Goal: Find contact information: Find contact information

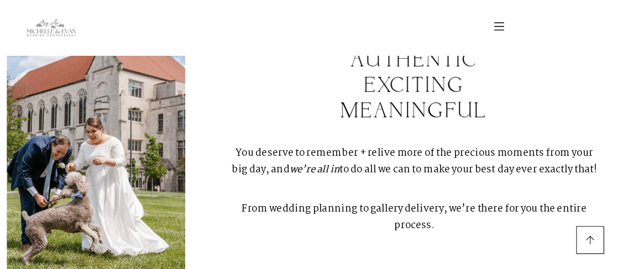
scroll to position [332, 0]
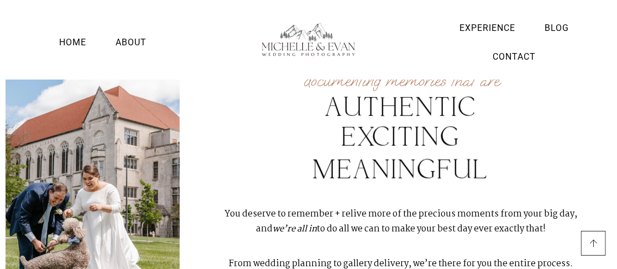
drag, startPoint x: 462, startPoint y: 0, endPoint x: 213, endPoint y: 87, distance: 263.1
click at [213, 87] on div "documenting memories that are" at bounding box center [401, 81] width 432 height 18
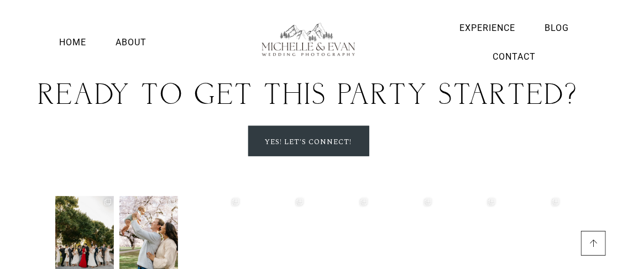
scroll to position [3201, 0]
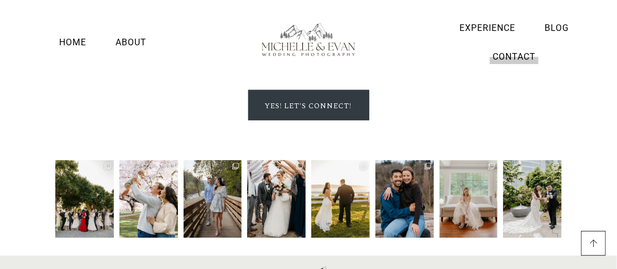
click at [493, 54] on link "Contact" at bounding box center [514, 56] width 49 height 15
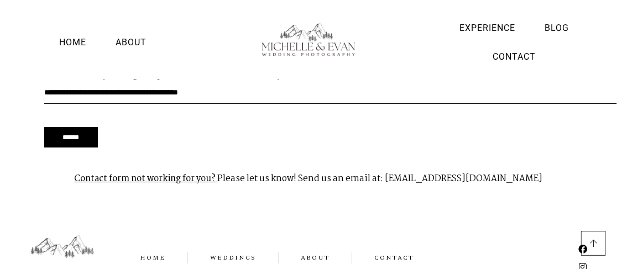
scroll to position [1276, 0]
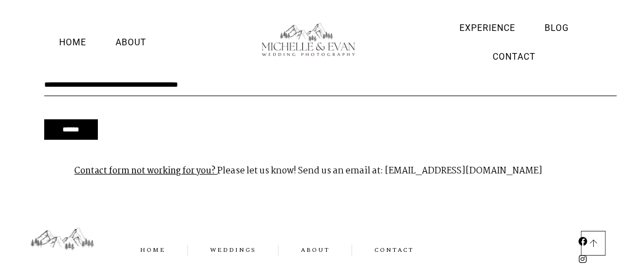
drag, startPoint x: 388, startPoint y: 151, endPoint x: 535, endPoint y: 151, distance: 146.5
click at [535, 154] on p "Contact form not working for you? Please let us know! Send us an email at: mich…" at bounding box center [308, 171] width 506 height 35
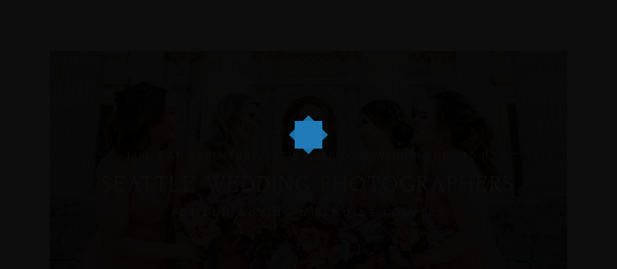
scroll to position [15, 0]
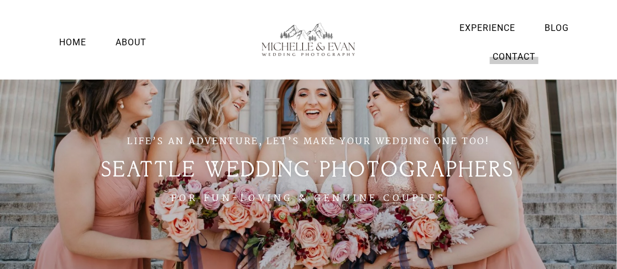
click at [504, 53] on link "Contact" at bounding box center [514, 56] width 49 height 15
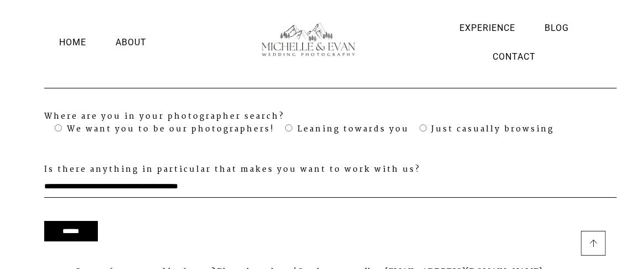
scroll to position [1244, 0]
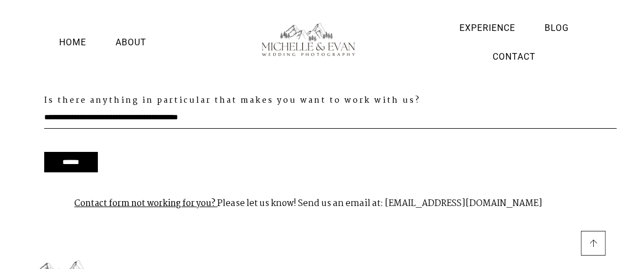
drag, startPoint x: 390, startPoint y: 185, endPoint x: 535, endPoint y: 185, distance: 145.4
click at [535, 186] on p "Contact form not working for you? Please let us know! Send us an email at: mich…" at bounding box center [308, 203] width 506 height 35
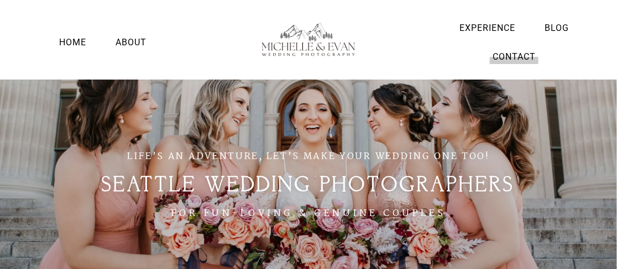
click at [521, 53] on link "Contact" at bounding box center [514, 56] width 49 height 15
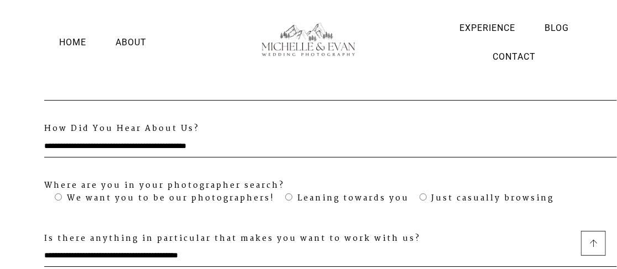
scroll to position [1276, 0]
